Goal: Transaction & Acquisition: Purchase product/service

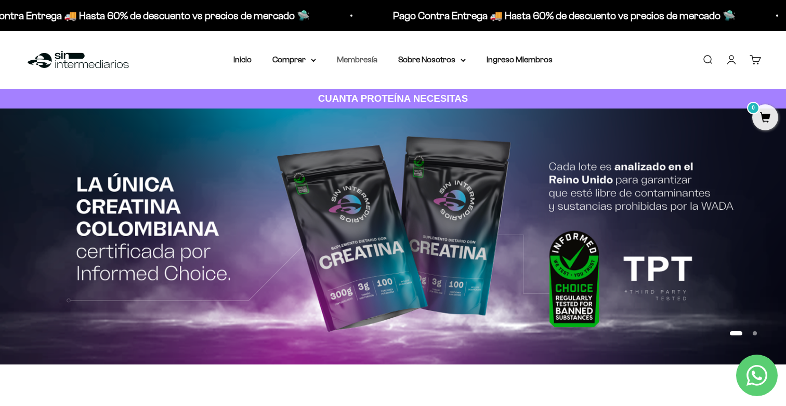
click at [364, 63] on link "Membresía" at bounding box center [357, 59] width 41 height 9
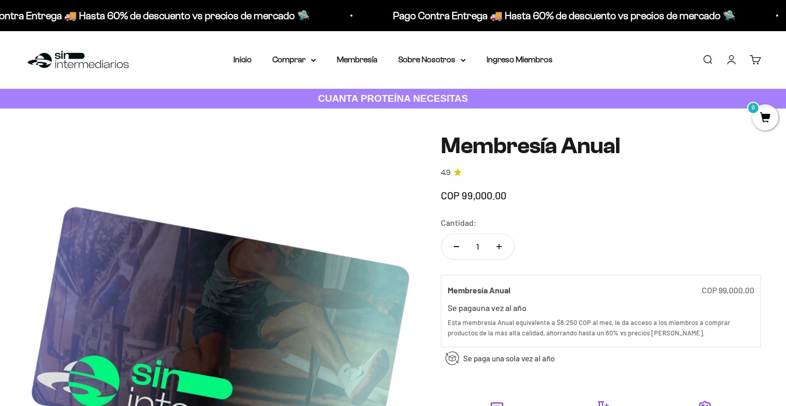
scroll to position [-15, 0]
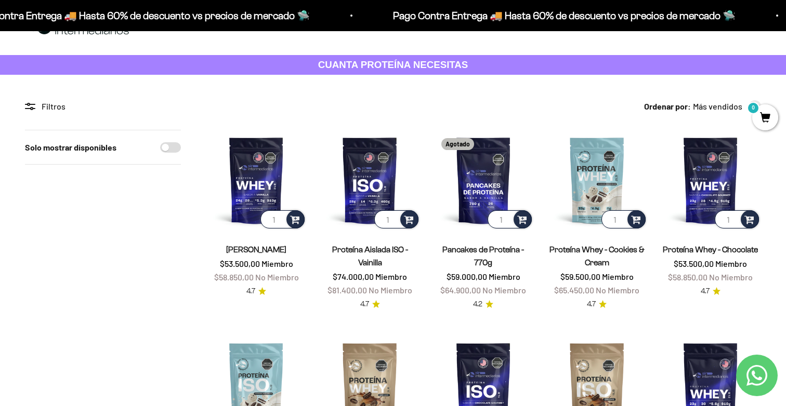
scroll to position [32, 0]
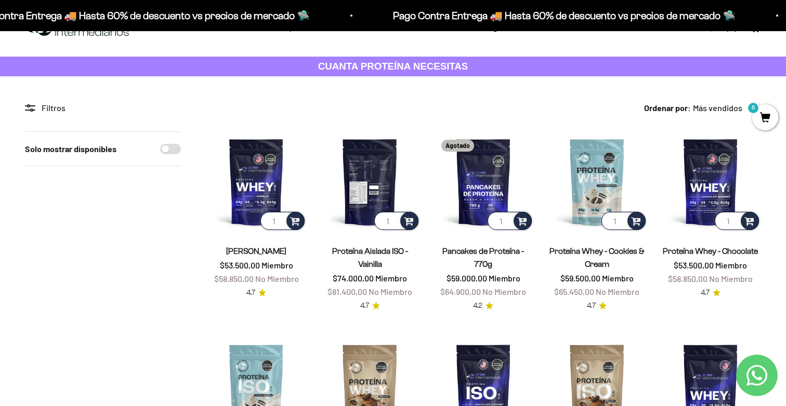
click at [361, 178] on img at bounding box center [369, 181] width 101 height 101
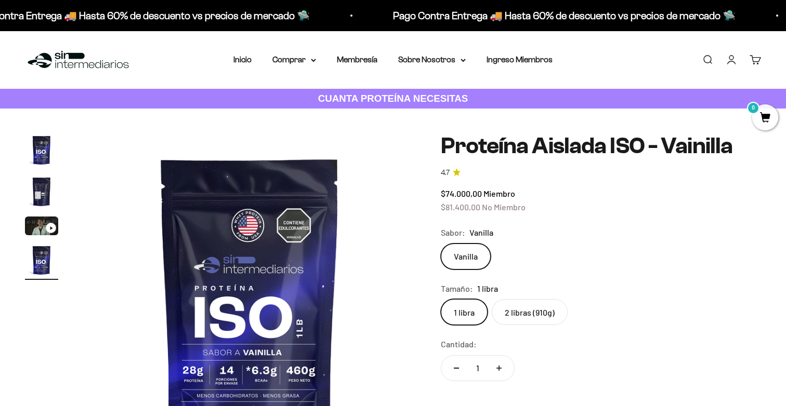
scroll to position [69, 0]
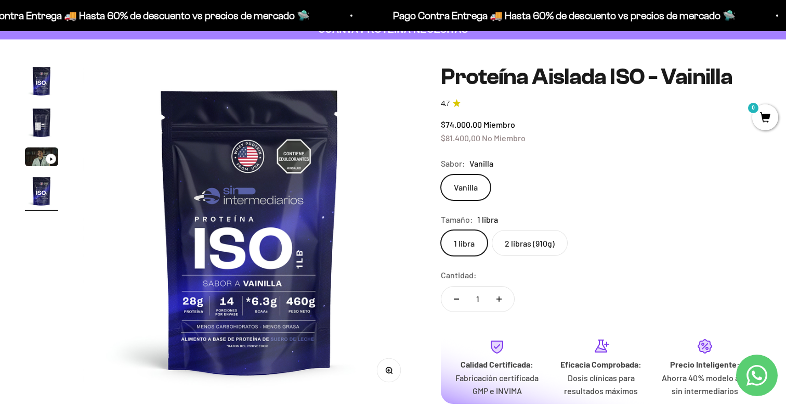
click at [540, 237] on label "2 libras (910g)" at bounding box center [530, 243] width 76 height 26
click at [441, 230] on input "2 libras (910g)" at bounding box center [440, 230] width 1 height 1
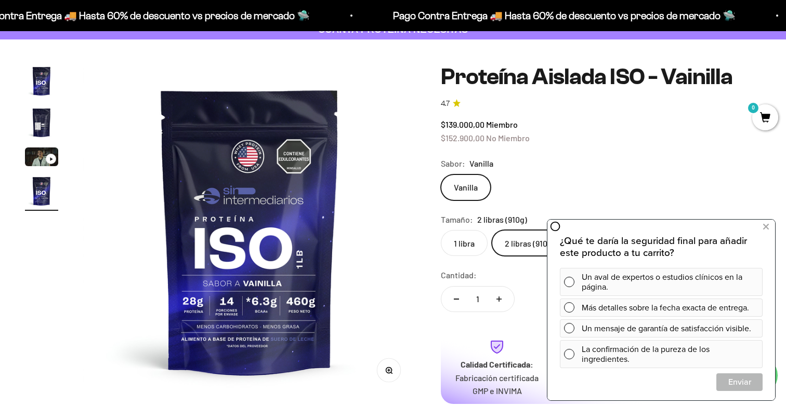
click at [55, 90] on img "Ir al artículo 1" at bounding box center [41, 80] width 33 height 33
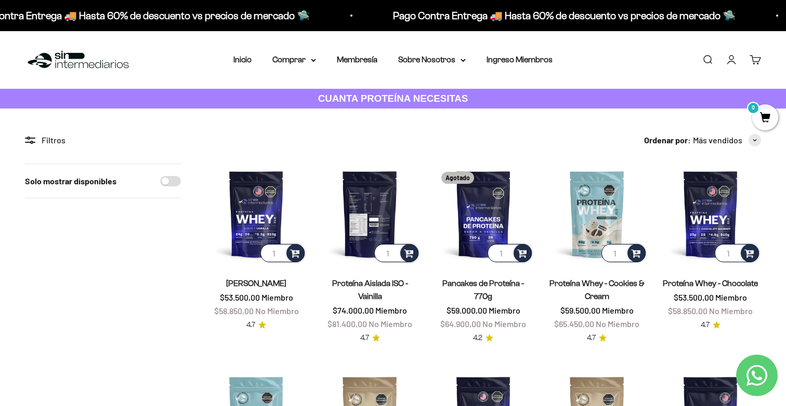
click at [384, 208] on img at bounding box center [369, 214] width 101 height 101
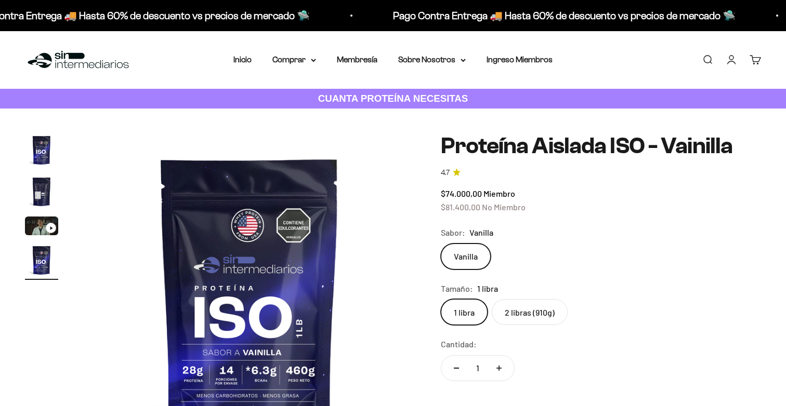
scroll to position [0, 1036]
click at [540, 315] on label "2 libras (910g)" at bounding box center [530, 312] width 76 height 26
click at [441, 299] on input "2 libras (910g)" at bounding box center [440, 299] width 1 height 1
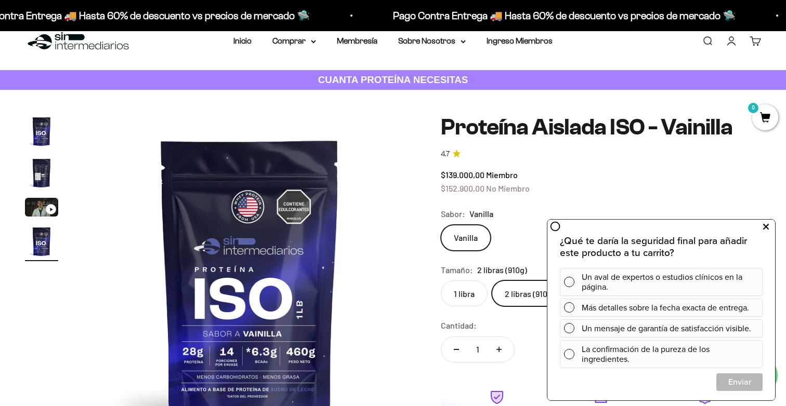
click at [768, 229] on button at bounding box center [765, 227] width 19 height 17
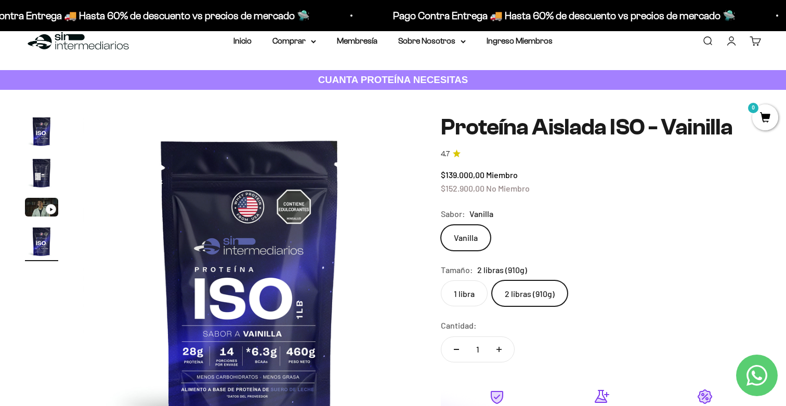
scroll to position [36, 0]
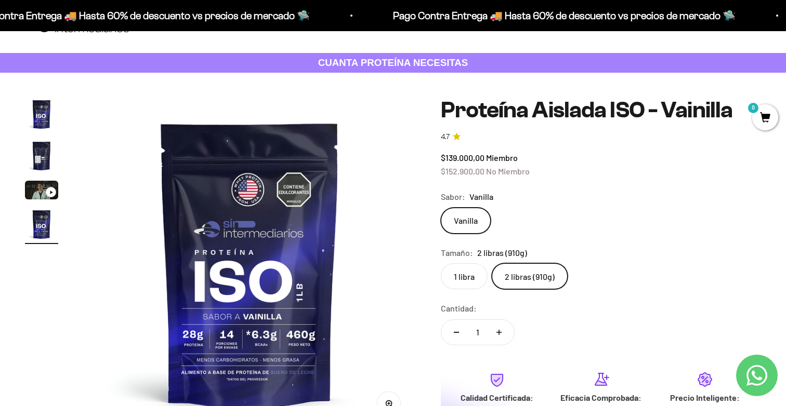
click at [455, 270] on label "1 libra" at bounding box center [464, 276] width 47 height 26
click at [441, 263] on input "1 libra" at bounding box center [440, 263] width 1 height 1
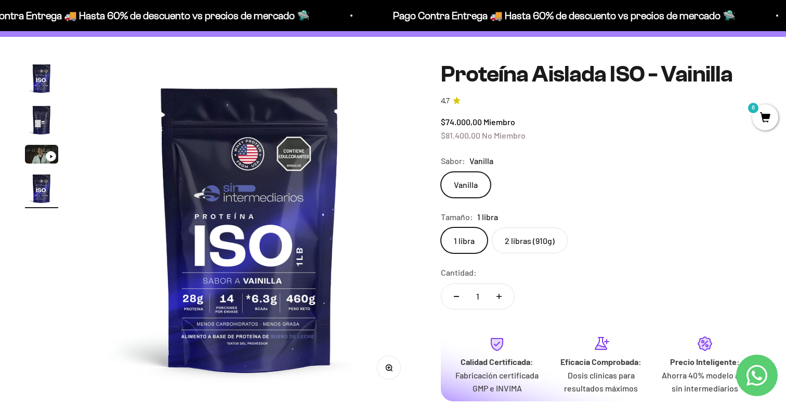
scroll to position [77, 1]
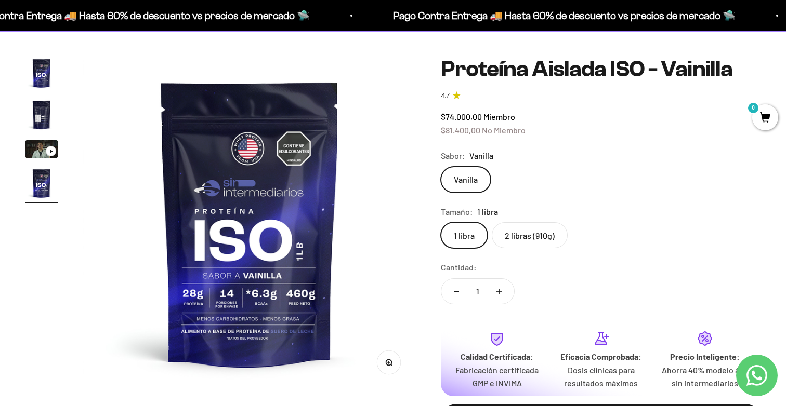
click at [546, 231] on label "2 libras (910g)" at bounding box center [530, 235] width 76 height 26
click at [441, 222] on input "2 libras (910g)" at bounding box center [440, 222] width 1 height 1
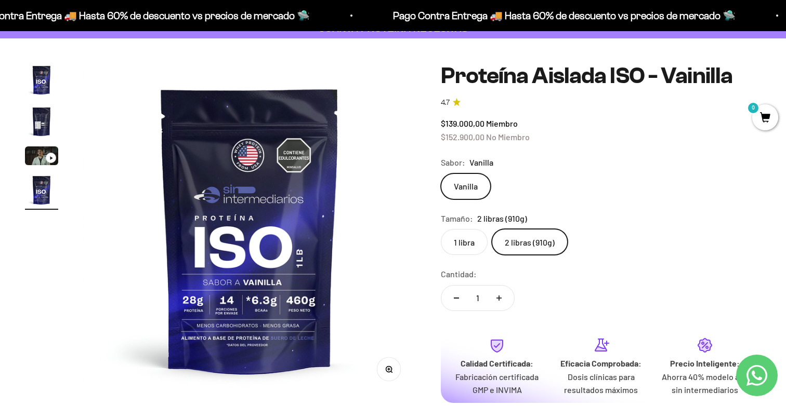
scroll to position [110, 0]
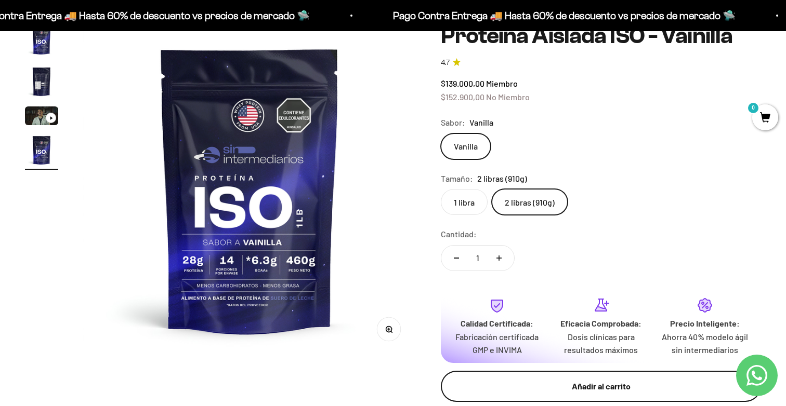
click at [537, 380] on div "Añadir al carrito" at bounding box center [600, 387] width 279 height 14
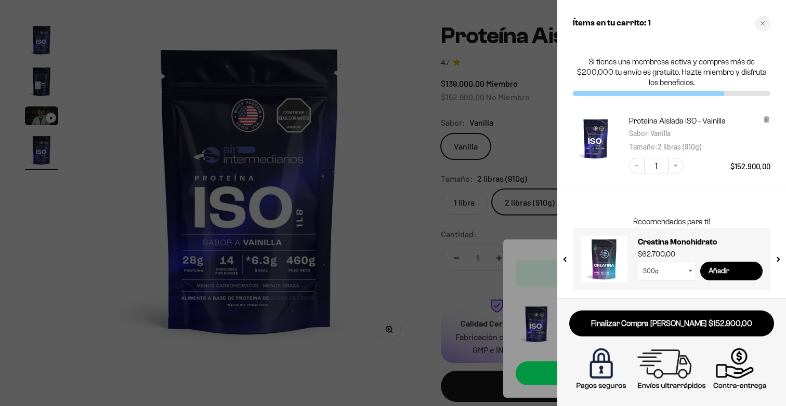
click at [465, 261] on div at bounding box center [393, 203] width 786 height 406
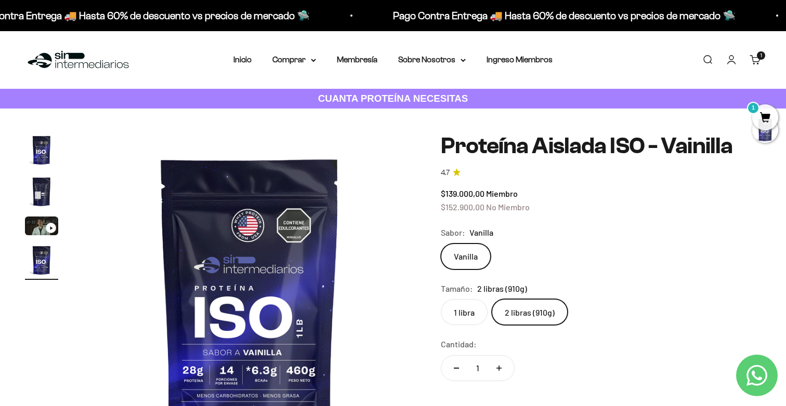
scroll to position [0, 0]
click at [309, 56] on summary "Comprar" at bounding box center [294, 60] width 44 height 14
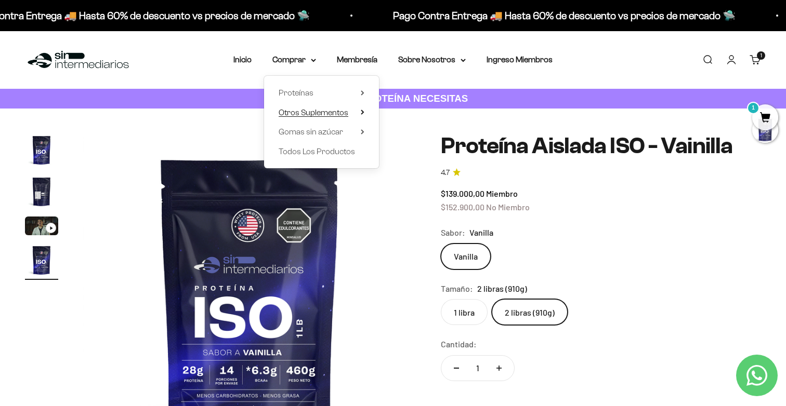
click at [300, 114] on span "Otros Suplementos" at bounding box center [314, 112] width 70 height 9
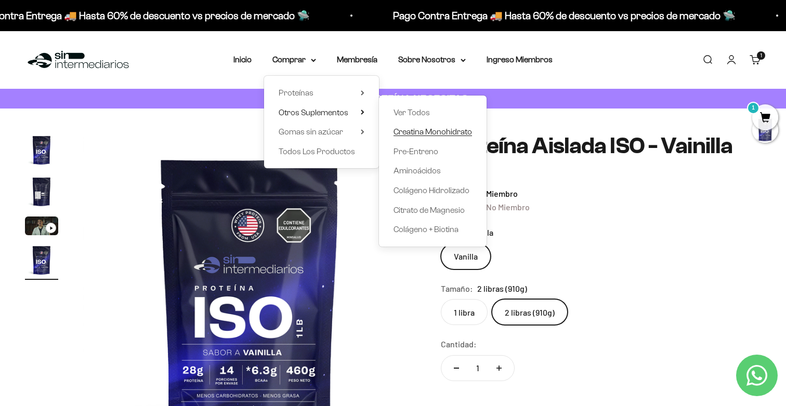
click at [415, 128] on span "Creatina Monohidrato" at bounding box center [432, 131] width 78 height 9
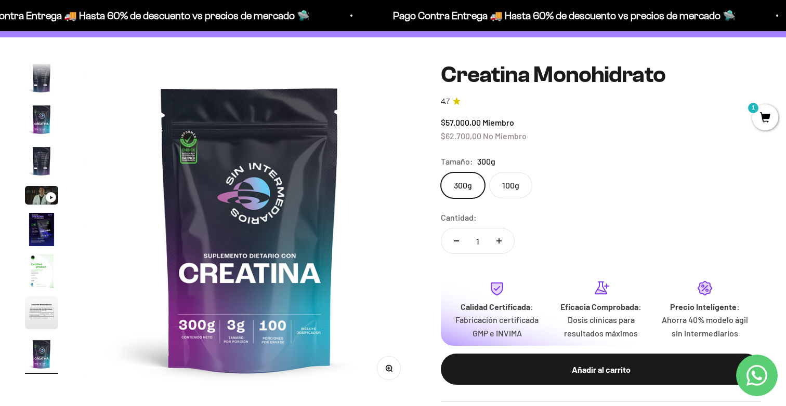
scroll to position [68, 0]
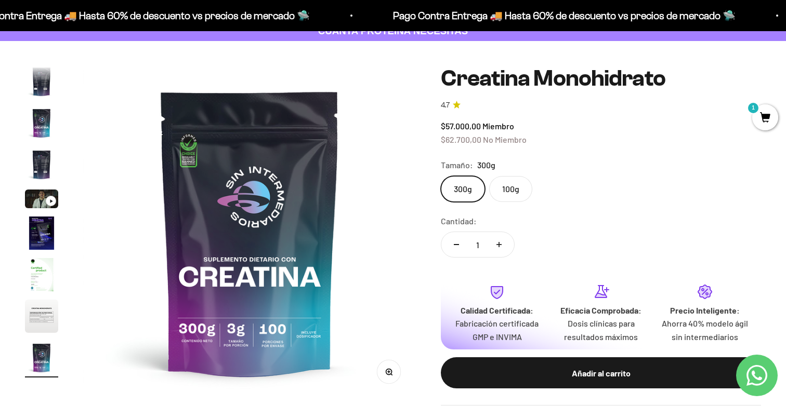
click at [520, 192] on label "100g" at bounding box center [510, 189] width 43 height 26
click at [441, 176] on input "100g" at bounding box center [440, 176] width 1 height 1
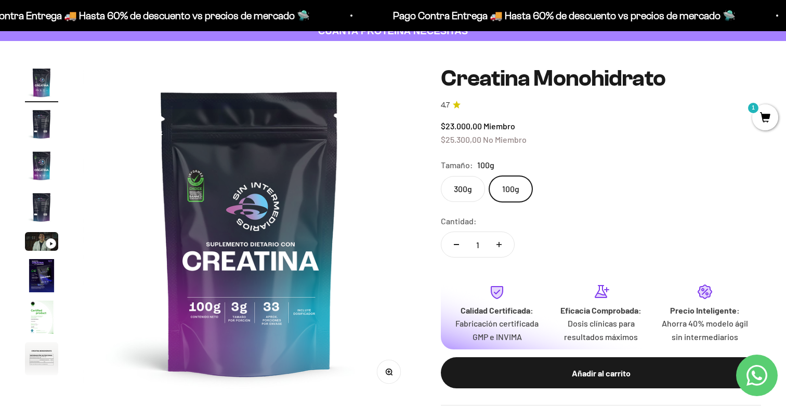
click at [474, 188] on label "300g" at bounding box center [463, 189] width 44 height 26
click at [441, 176] on input "300g" at bounding box center [440, 176] width 1 height 1
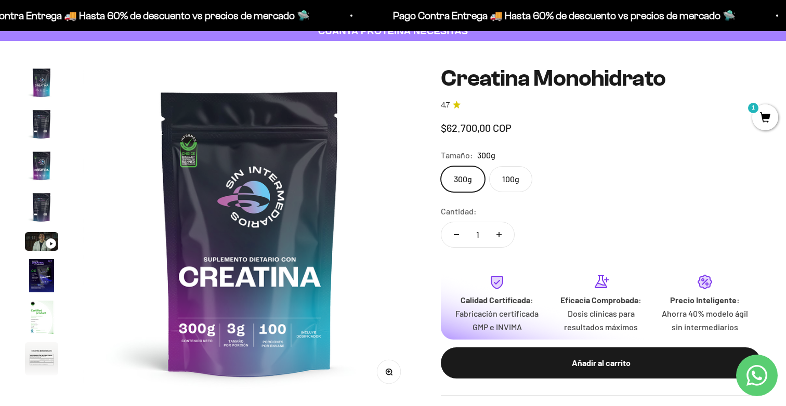
scroll to position [43, 0]
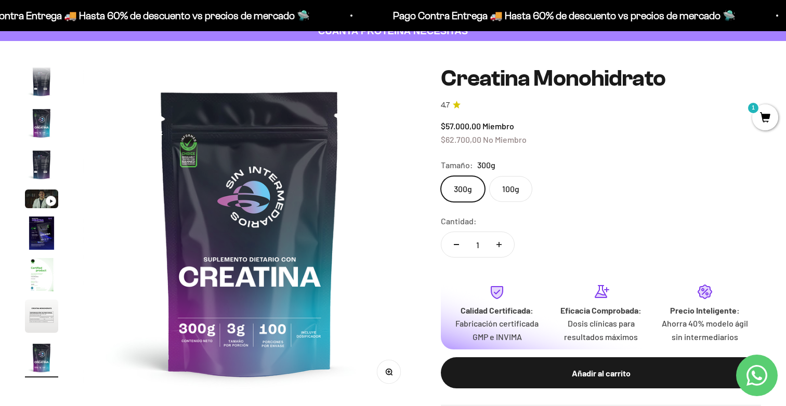
click at [517, 203] on safe-sticky "Creatina Monohidrato 4.7 $57.000,00 Miembro $62.700,00 No Miembro Calidad de lí…" at bounding box center [601, 236] width 320 height 340
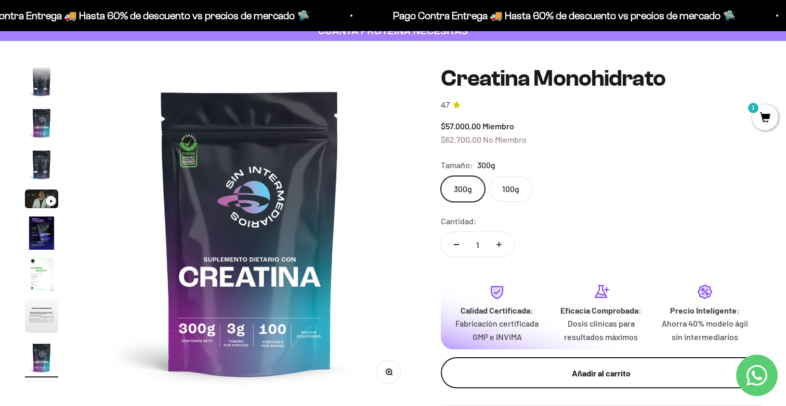
click at [564, 370] on div "Añadir al carrito" at bounding box center [600, 374] width 279 height 14
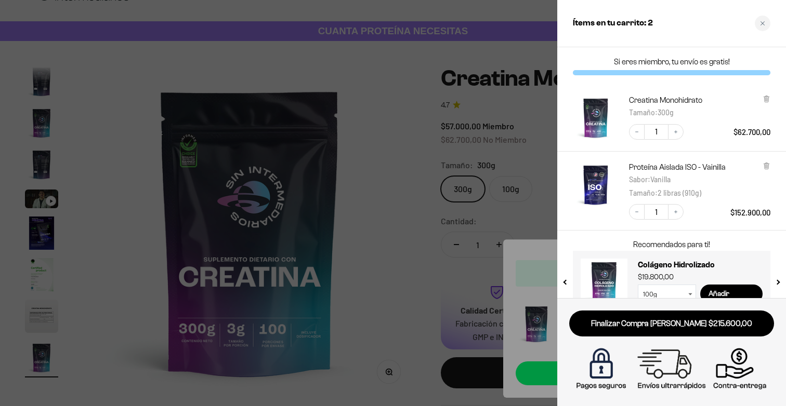
click at [412, 263] on div at bounding box center [393, 203] width 786 height 406
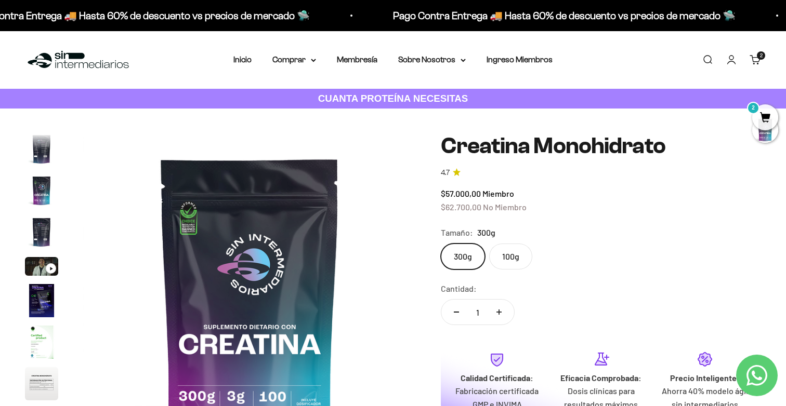
scroll to position [0, 0]
click at [294, 62] on summary "Comprar" at bounding box center [294, 60] width 44 height 14
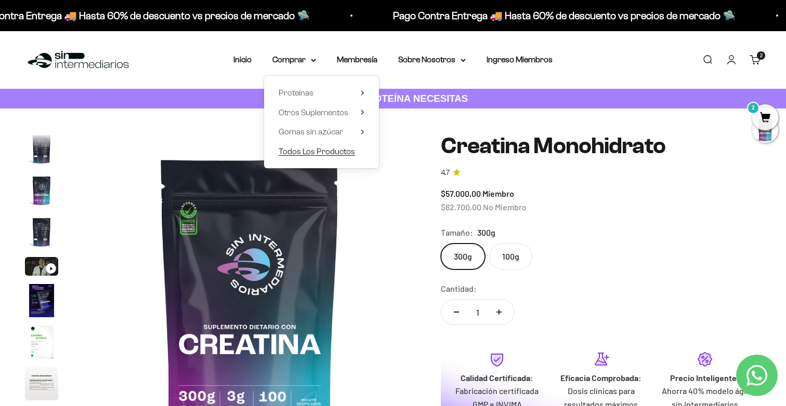
click at [336, 152] on span "Todos Los Productos" at bounding box center [317, 151] width 76 height 9
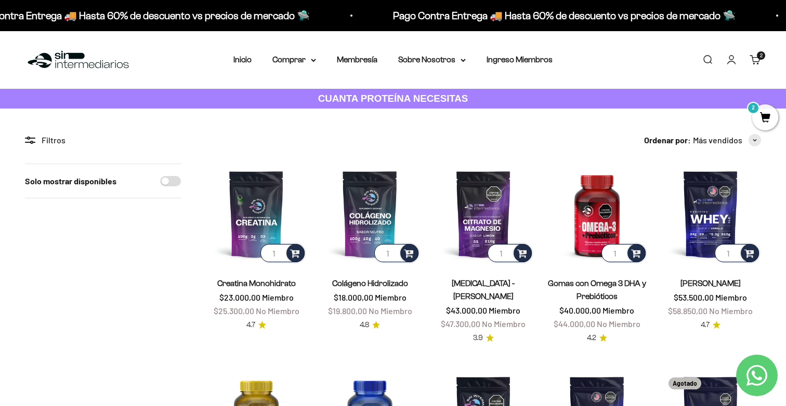
click at [760, 112] on span "2" at bounding box center [765, 117] width 26 height 26
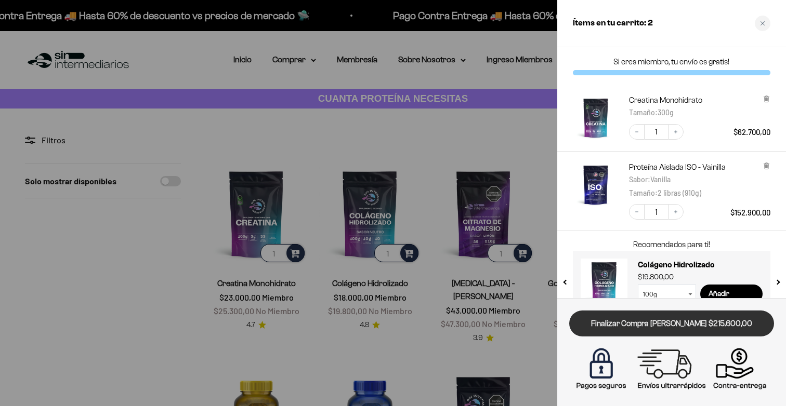
click at [686, 331] on link "Finalizar Compra [PERSON_NAME] $215.600,00" at bounding box center [671, 324] width 205 height 27
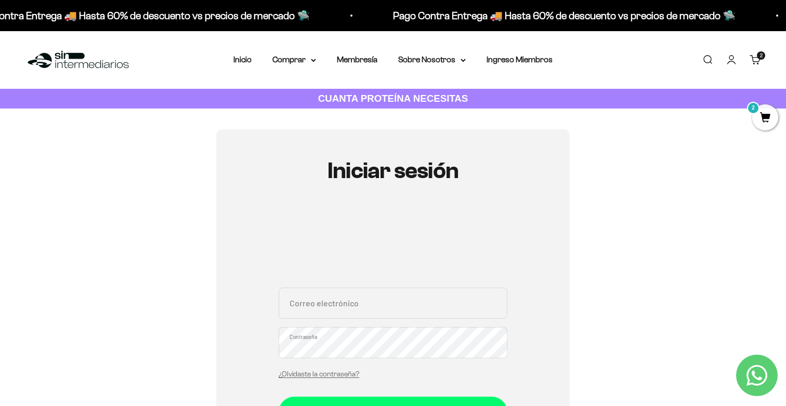
click at [760, 122] on span "2" at bounding box center [765, 117] width 26 height 26
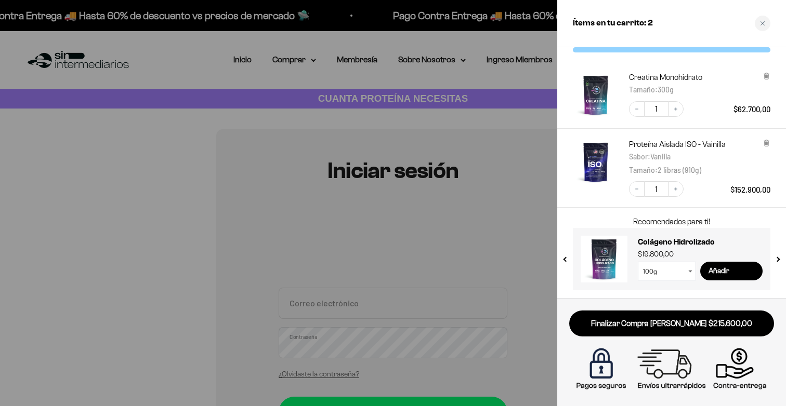
scroll to position [22, 0]
click at [539, 210] on div at bounding box center [393, 203] width 786 height 406
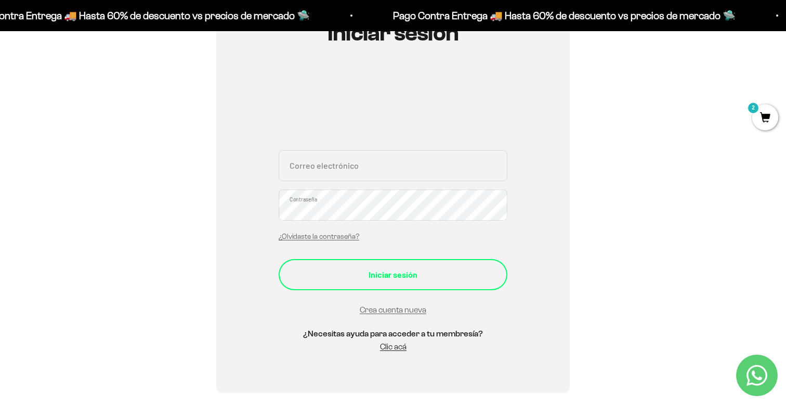
scroll to position [153, 0]
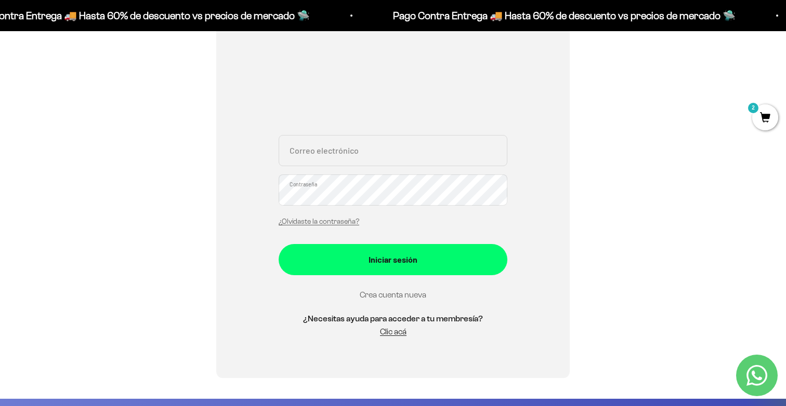
click at [411, 294] on link "Crea cuenta nueva" at bounding box center [393, 294] width 67 height 9
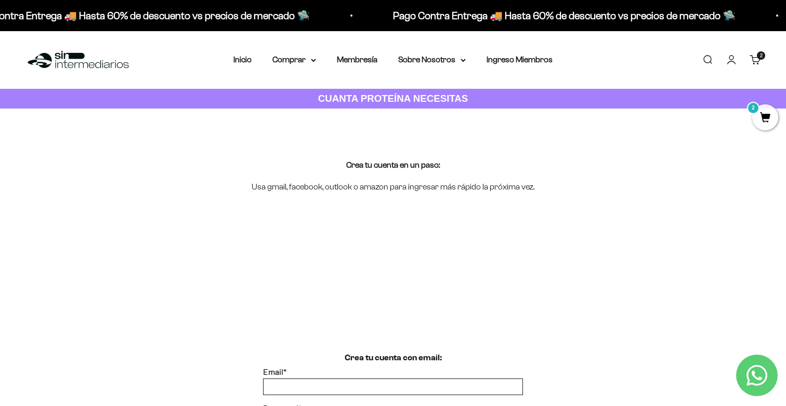
scroll to position [205, 0]
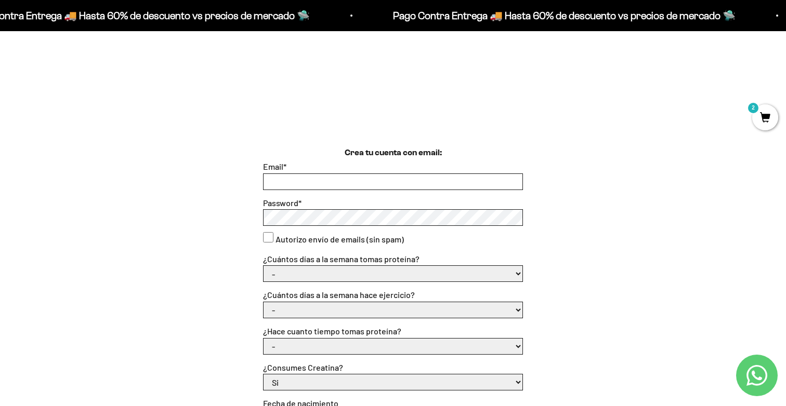
type input "davidsantiagoamarillo@hotmail.com"
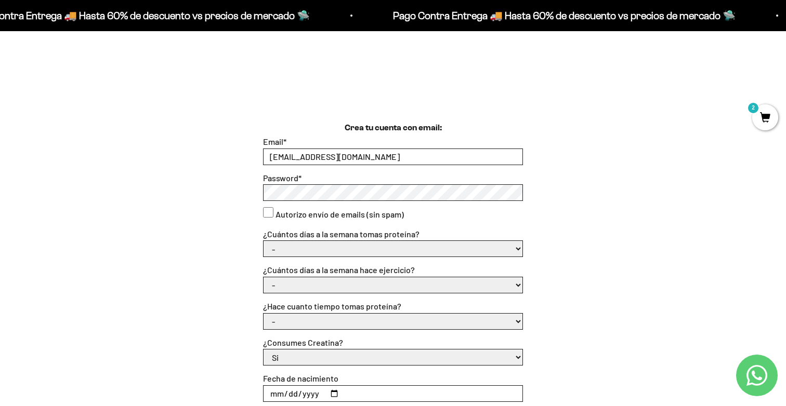
scroll to position [242, 0]
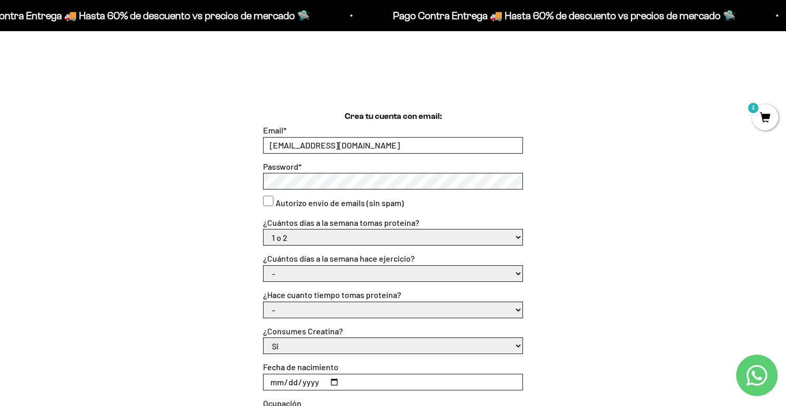
select select "3 a 5"
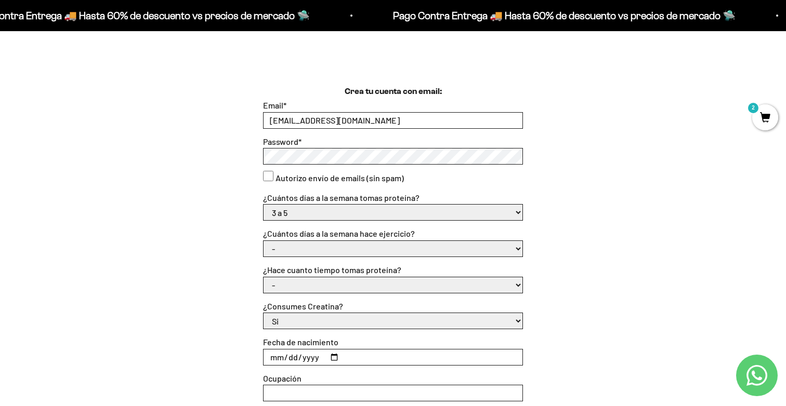
scroll to position [272, 0]
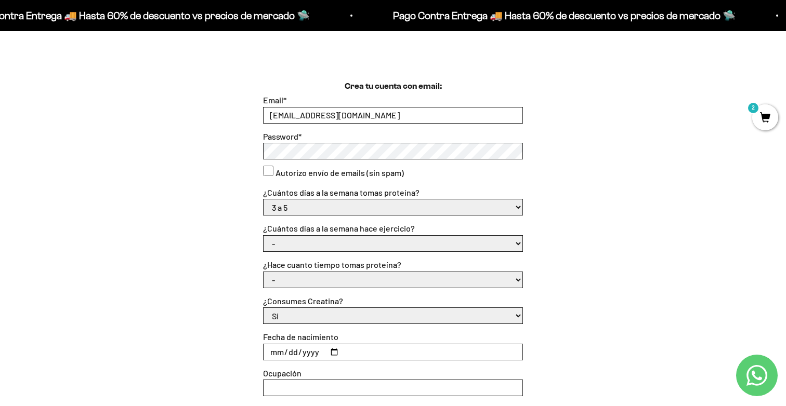
select select "3 a 5 días"
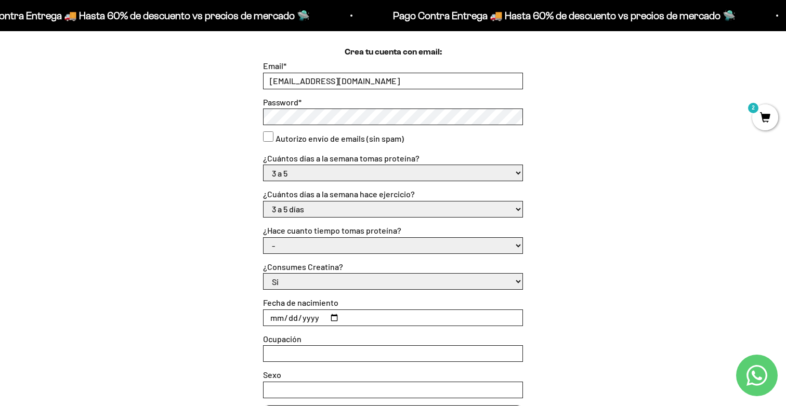
scroll to position [309, 0]
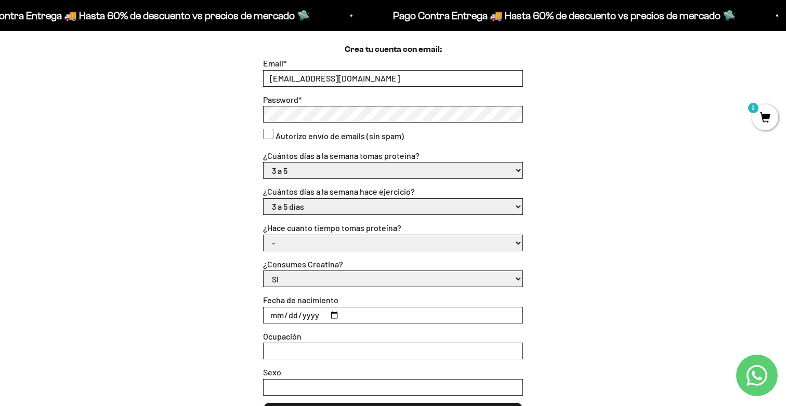
select select "Más de 6 meses"
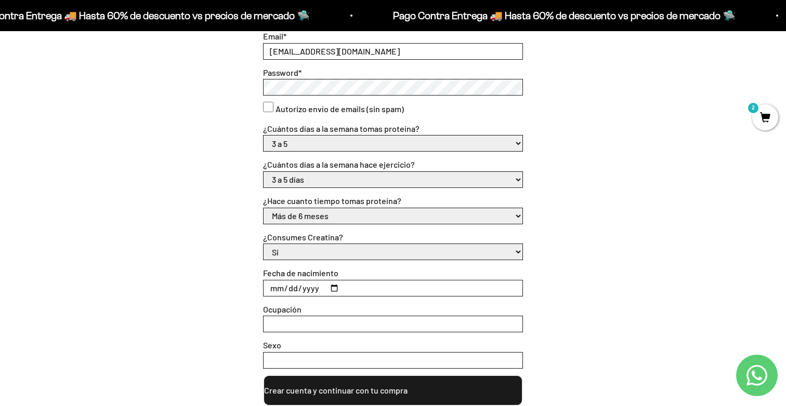
click at [337, 286] on input "Fecha de nacimiento" at bounding box center [392, 289] width 259 height 16
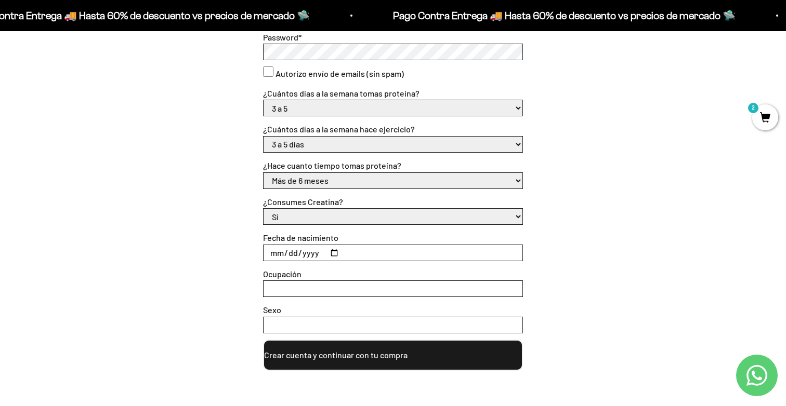
type input "1994-12-15"
click at [375, 283] on input "Ocupación" at bounding box center [392, 289] width 259 height 16
type input "S"
type input "admin de empresas"
click at [329, 324] on input "Sexo" at bounding box center [392, 325] width 259 height 16
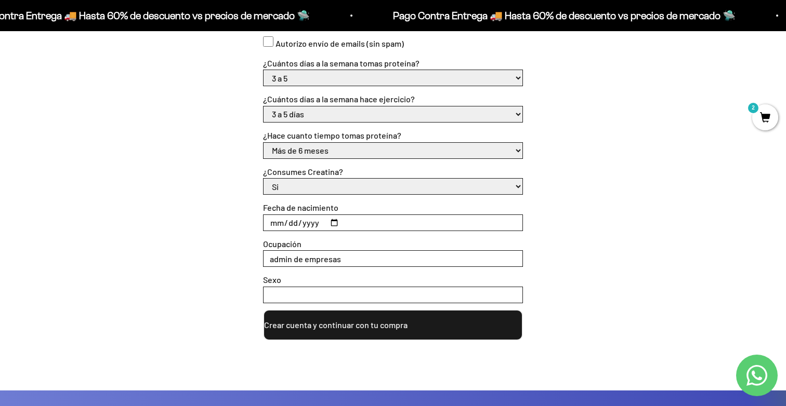
scroll to position [401, 0]
type input "masculino"
click at [340, 346] on div "Crea tu cuenta con email: Email * davidsantiagoamarillo@hotmail.com Password * …" at bounding box center [393, 171] width 786 height 440
click at [329, 330] on button "Crear cuenta y continuar con tu compra" at bounding box center [393, 325] width 260 height 31
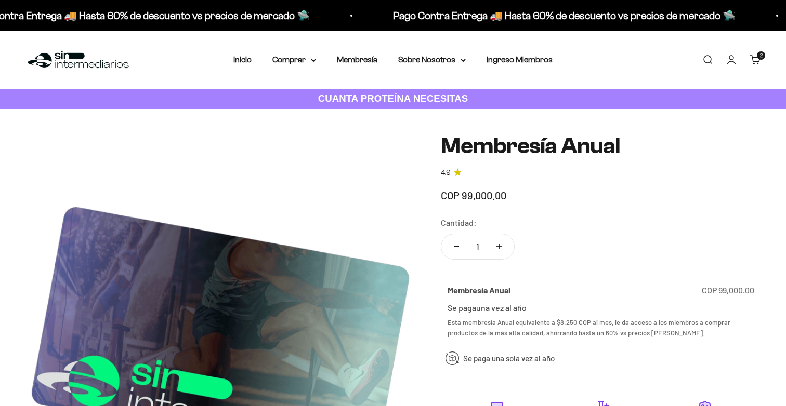
click at [302, 62] on summary "Comprar" at bounding box center [294, 60] width 44 height 14
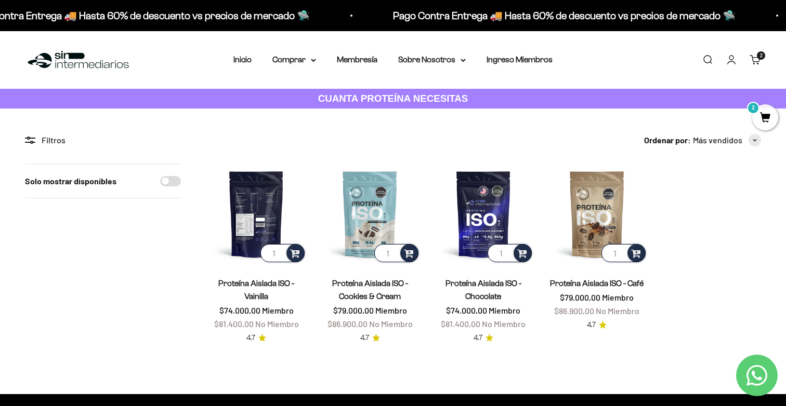
click at [261, 188] on img at bounding box center [256, 214] width 101 height 101
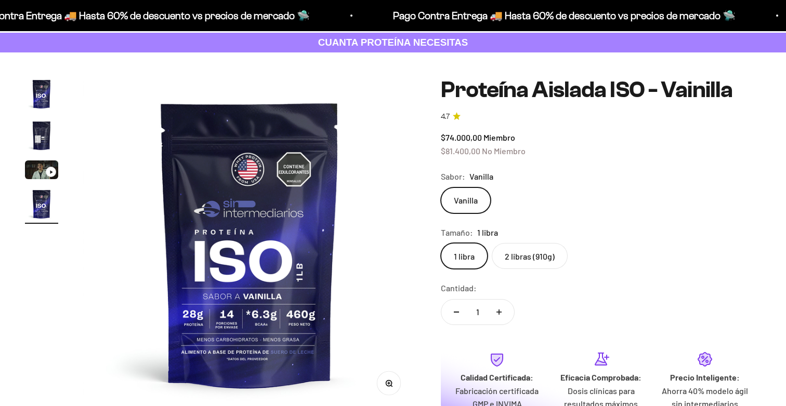
scroll to position [65, 0]
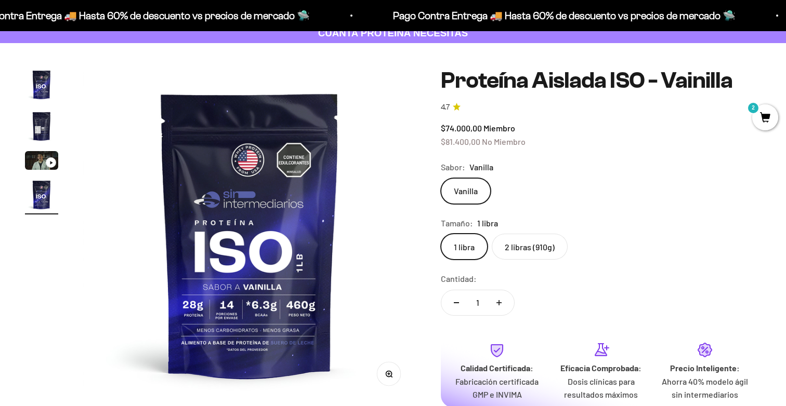
click at [538, 249] on label "2 libras (910g)" at bounding box center [530, 247] width 76 height 26
click at [441, 234] on input "2 libras (910g)" at bounding box center [440, 233] width 1 height 1
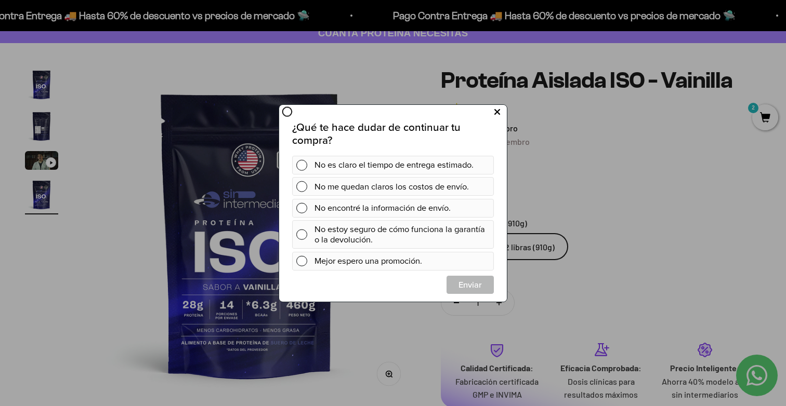
click at [497, 114] on icon at bounding box center [497, 112] width 6 height 14
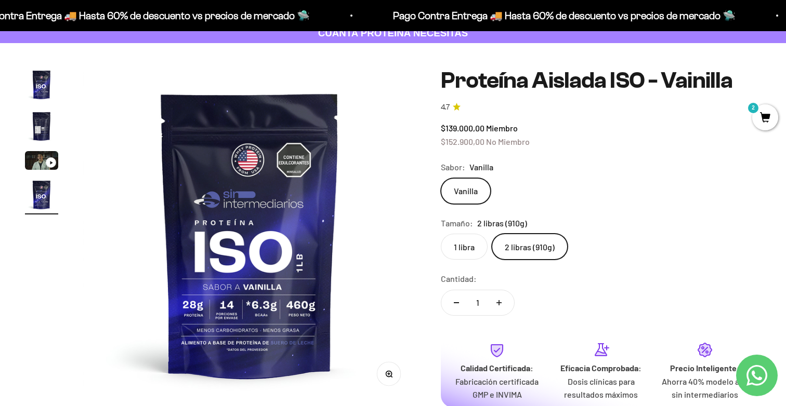
click at [50, 150] on page-dots at bounding box center [41, 141] width 33 height 147
click at [46, 128] on img "Ir al artículo 2" at bounding box center [41, 126] width 33 height 33
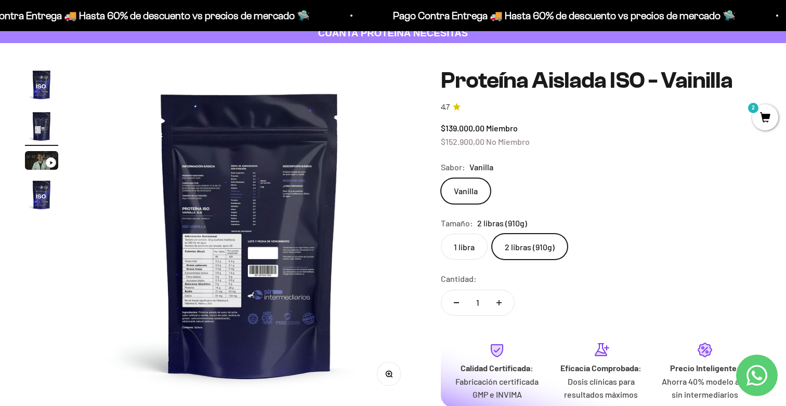
click at [219, 191] on img at bounding box center [249, 234] width 333 height 333
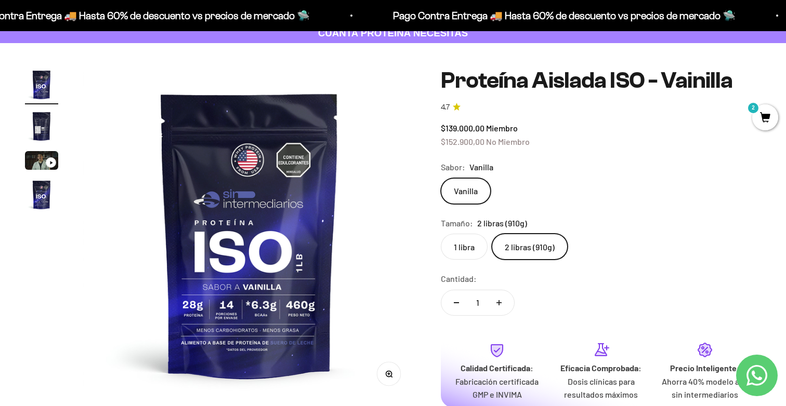
click at [329, 208] on img at bounding box center [249, 234] width 333 height 333
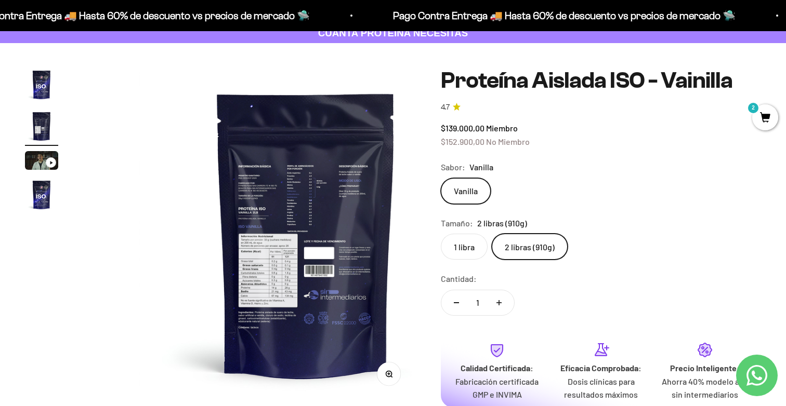
scroll to position [0, 345]
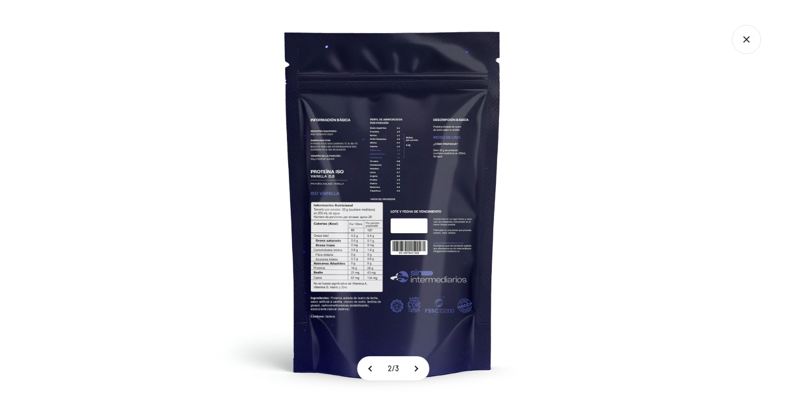
click at [355, 167] on img at bounding box center [393, 203] width 406 height 406
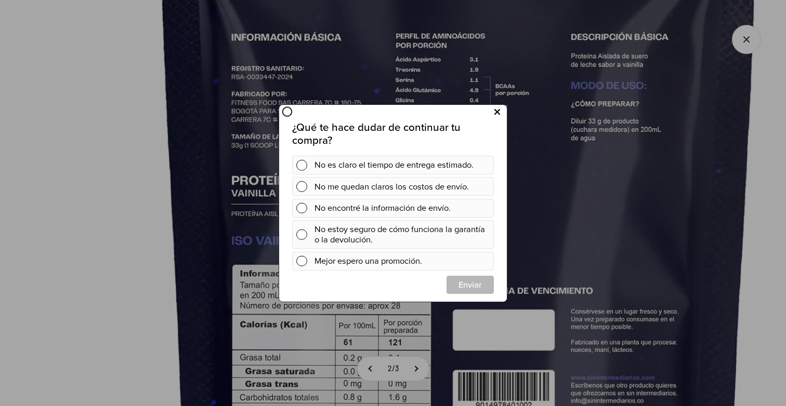
click at [499, 112] on icon at bounding box center [497, 112] width 6 height 14
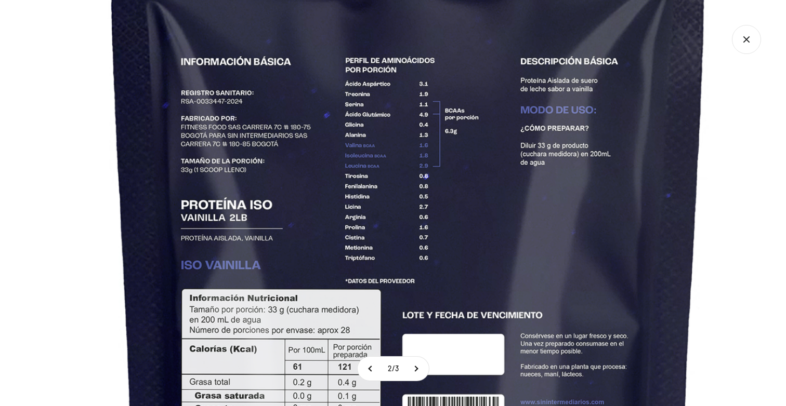
click at [440, 290] on img at bounding box center [408, 291] width 1125 height 1125
click at [403, 178] on img at bounding box center [408, 291] width 1125 height 1125
